Goal: Find specific page/section: Find specific page/section

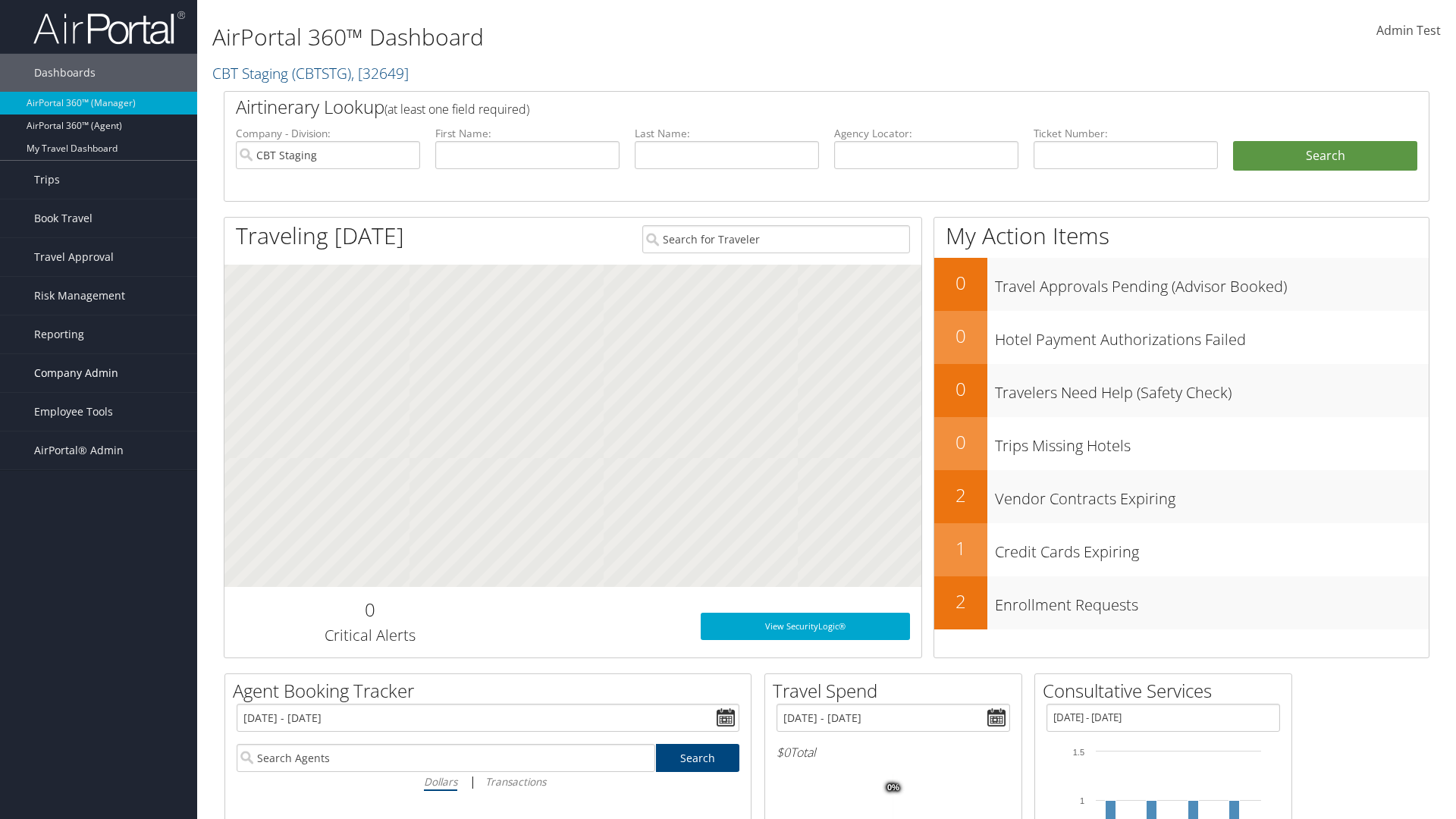
click at [98, 373] on span "Company Admin" at bounding box center [76, 372] width 84 height 38
click at [98, 449] on link "People" at bounding box center [98, 448] width 197 height 23
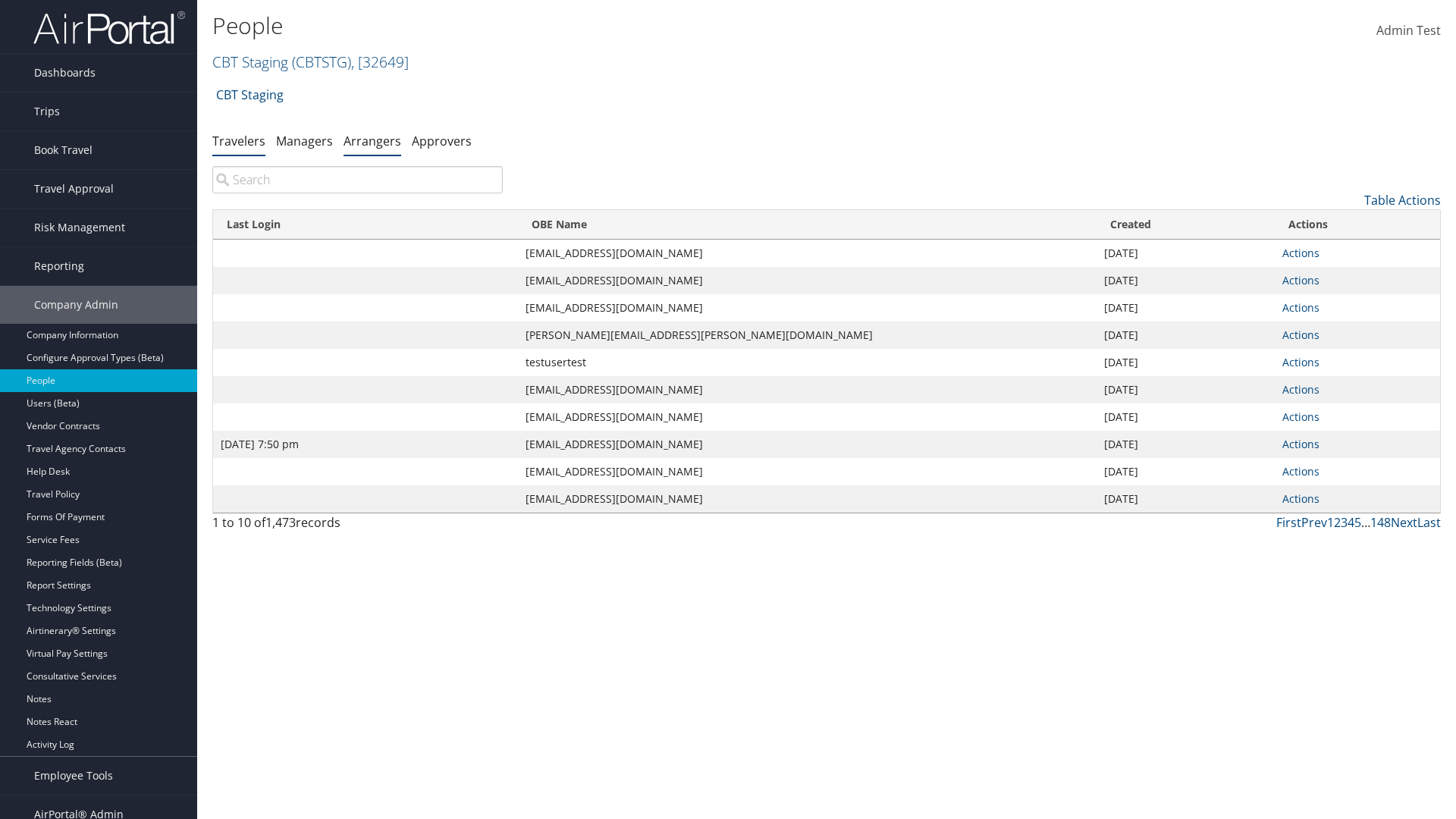
click at [372, 140] on link "Arrangers" at bounding box center [372, 141] width 58 height 17
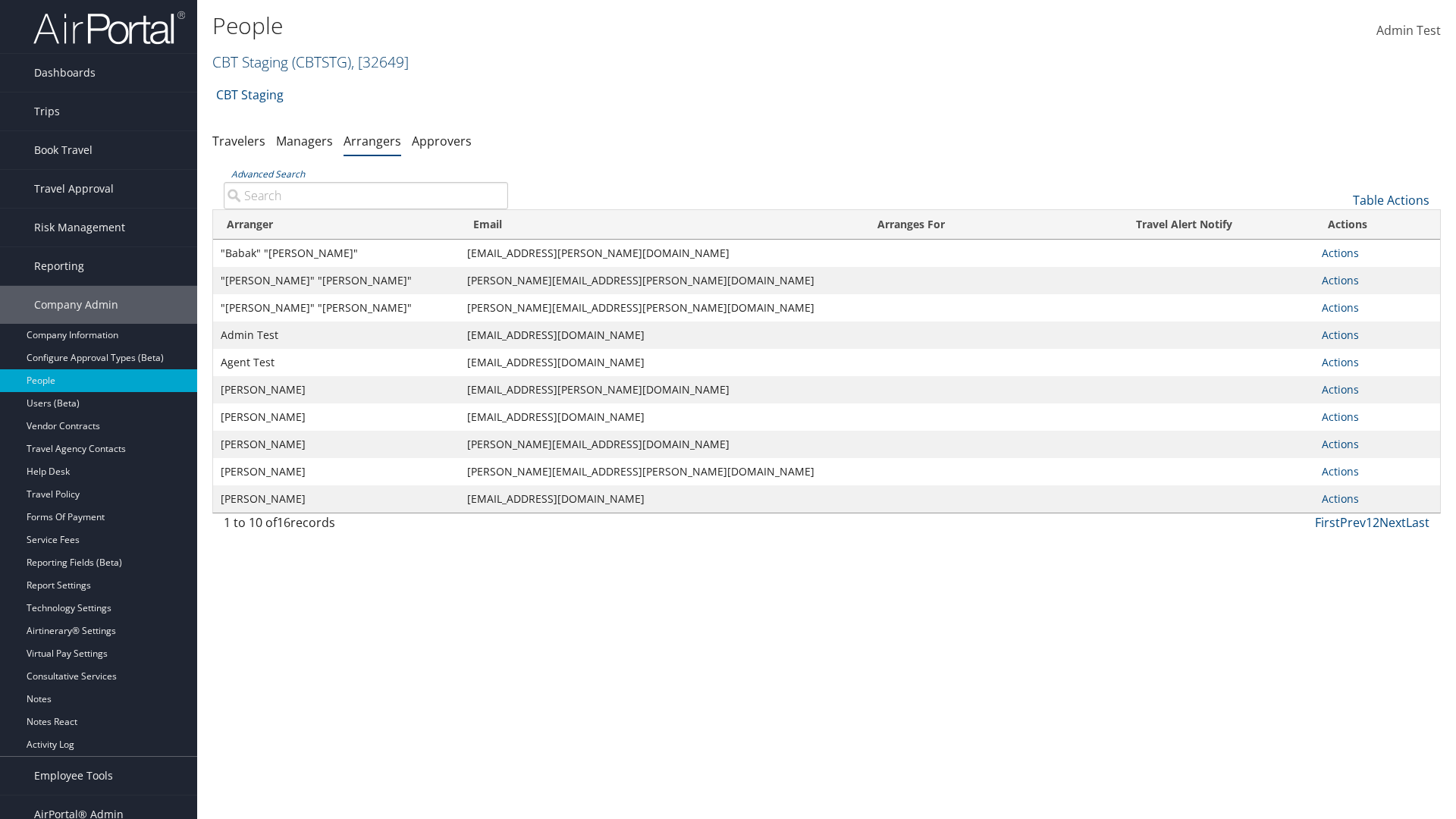
click at [250, 62] on link "CBT Staging ( CBTSTG ) , [ 32649 ]" at bounding box center [310, 62] width 196 height 21
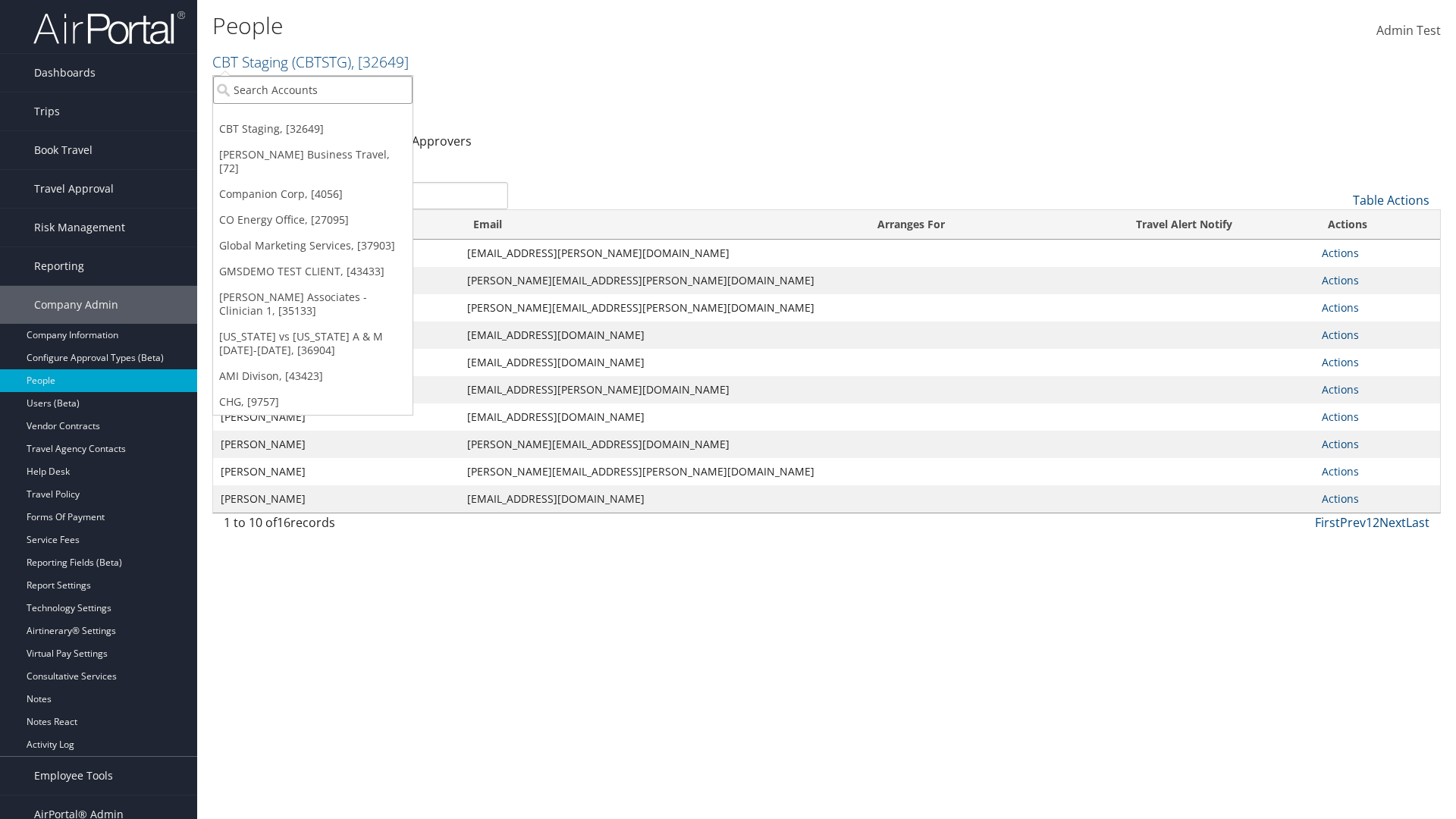
click at [312, 89] on input "search" at bounding box center [312, 90] width 199 height 28
type input "[PERSON_NAME] Business Travel"
click at [334, 118] on div "[PERSON_NAME] Business Travel (C10001), [72]" at bounding box center [334, 118] width 259 height 13
